Goal: Check status

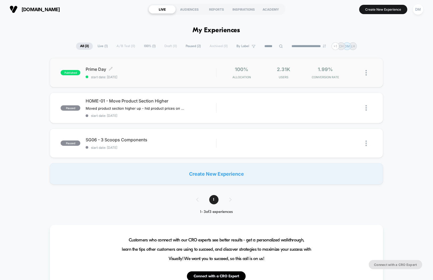
click at [190, 75] on span "start date: [DATE]" at bounding box center [151, 77] width 131 height 4
